Goal: Navigation & Orientation: Find specific page/section

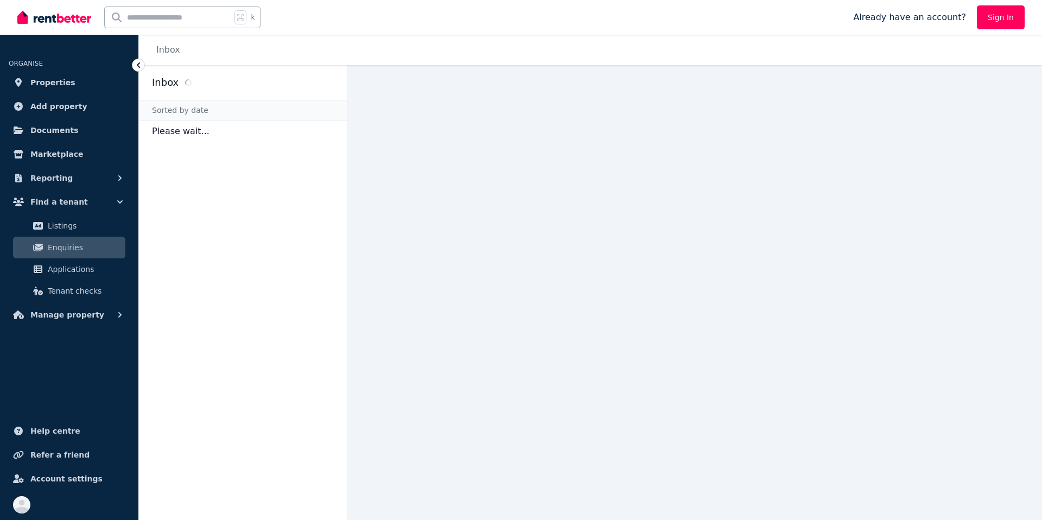
click at [138, 64] on icon at bounding box center [138, 64] width 3 height 5
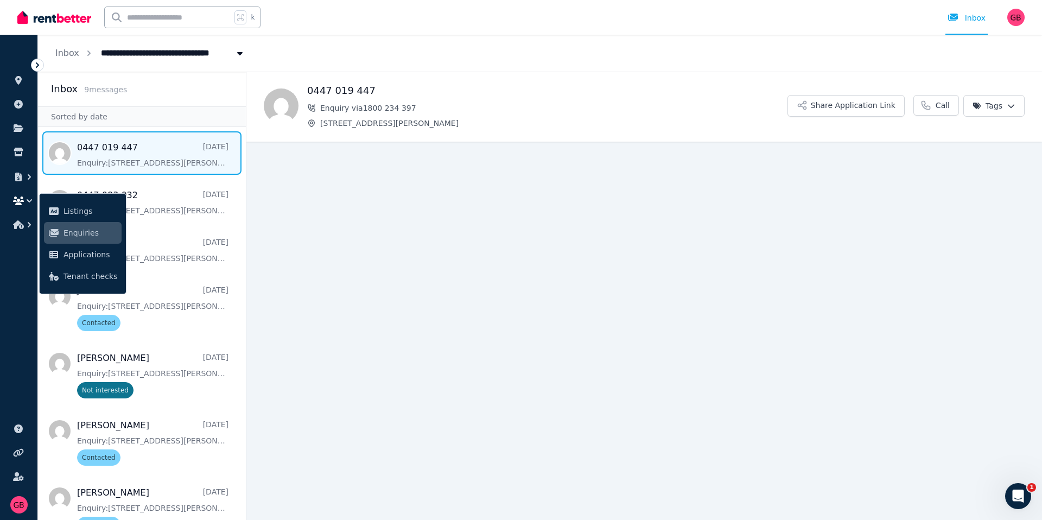
click at [39, 60] on icon at bounding box center [37, 65] width 11 height 11
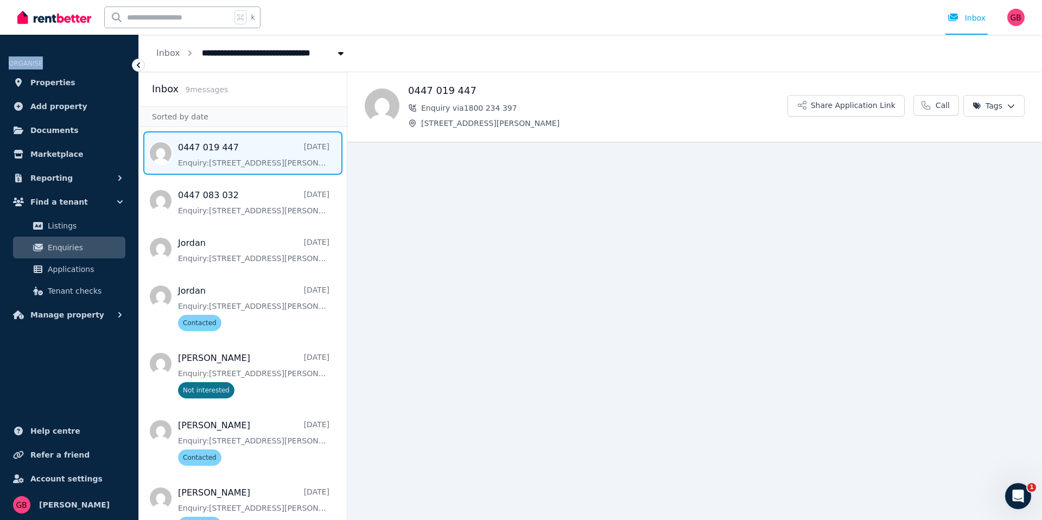
click at [39, 60] on span "ORGANISE" at bounding box center [26, 64] width 34 height 8
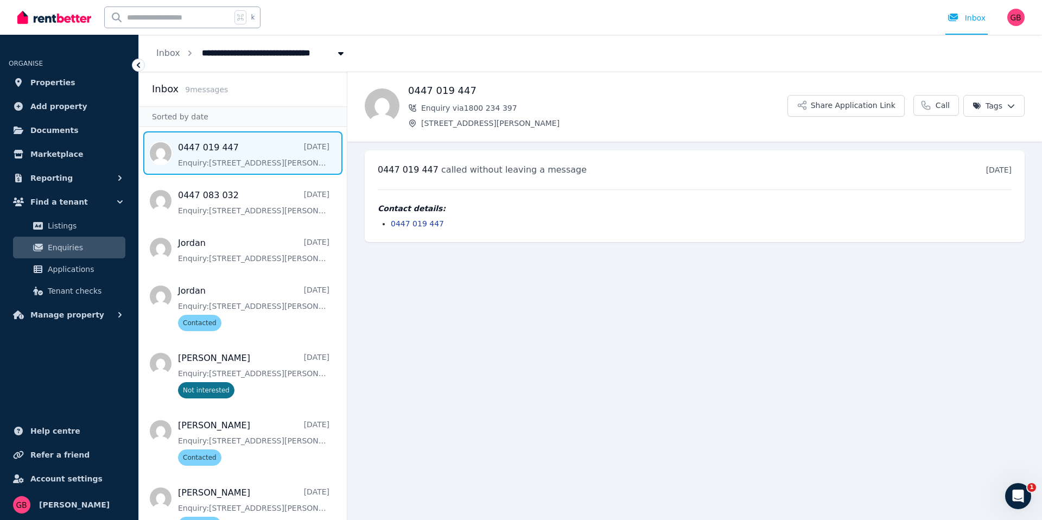
click at [135, 67] on icon at bounding box center [138, 65] width 11 height 11
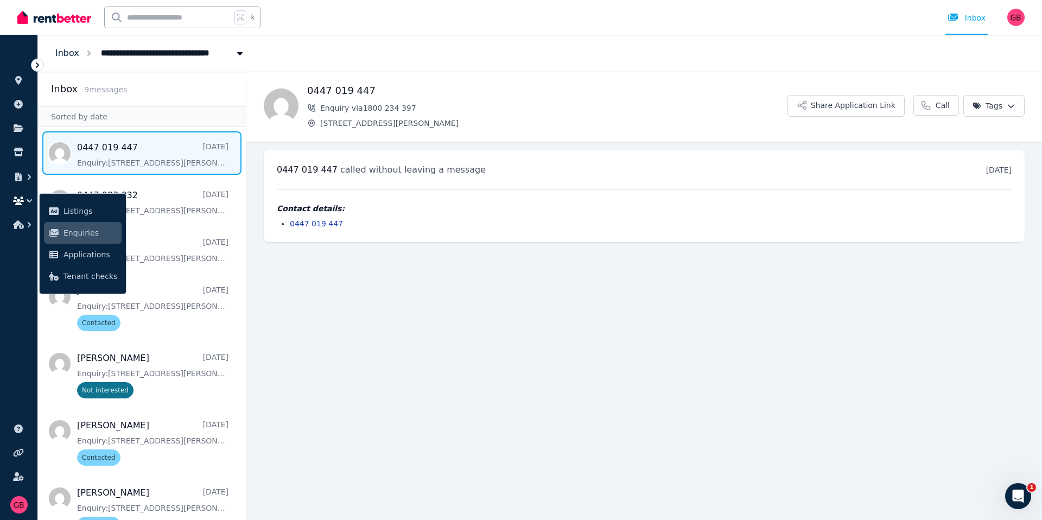
click at [75, 56] on link "Inbox" at bounding box center [67, 53] width 24 height 10
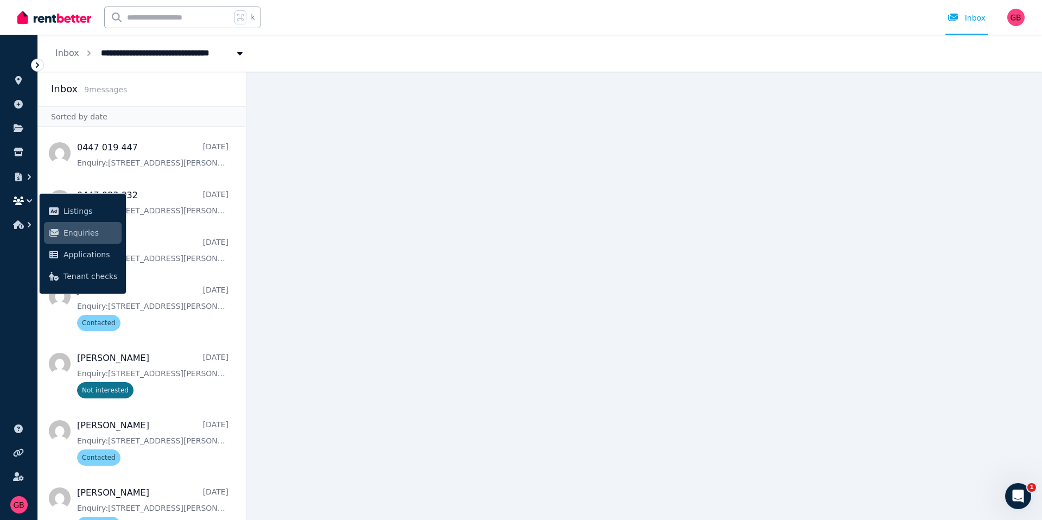
click at [36, 65] on icon at bounding box center [37, 65] width 11 height 11
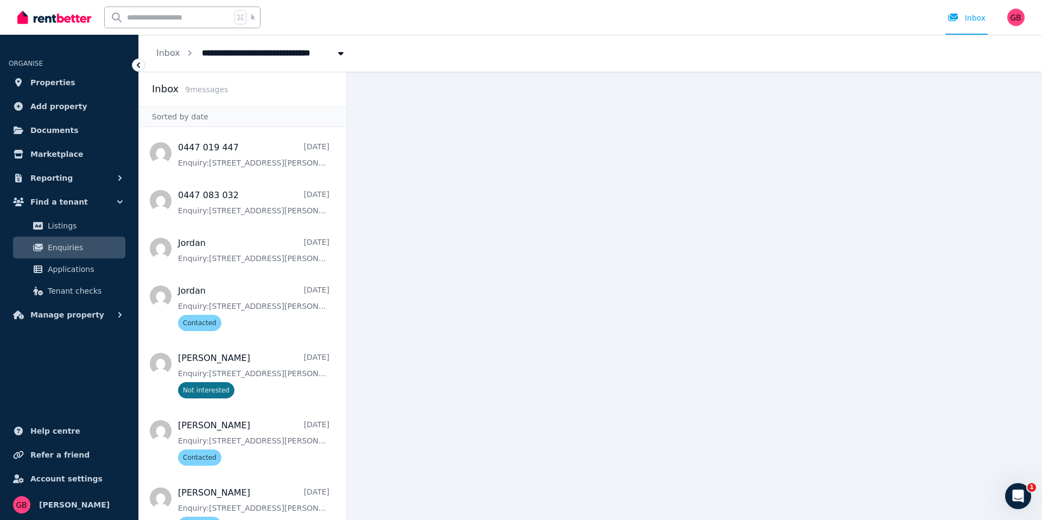
click at [39, 65] on span "ORGANISE" at bounding box center [26, 64] width 34 height 8
click at [142, 65] on icon at bounding box center [138, 65] width 11 height 11
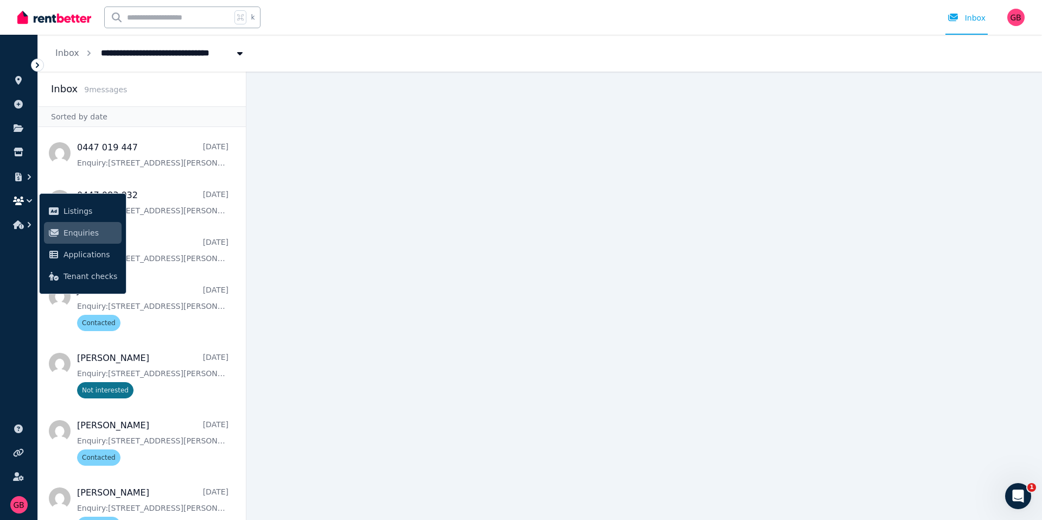
drag, startPoint x: 409, startPoint y: 207, endPoint x: 450, endPoint y: 43, distance: 169.1
click at [409, 207] on main at bounding box center [644, 296] width 796 height 448
